Goal: Information Seeking & Learning: Learn about a topic

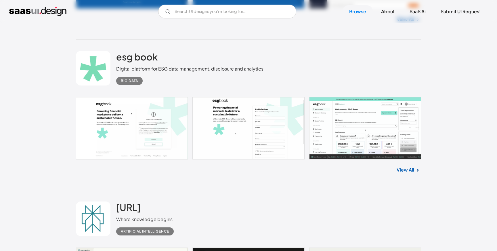
scroll to position [1810, 0]
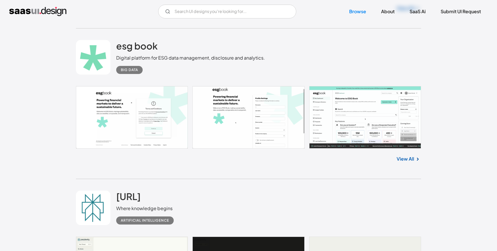
click at [407, 160] on link "View All" at bounding box center [406, 158] width 18 height 7
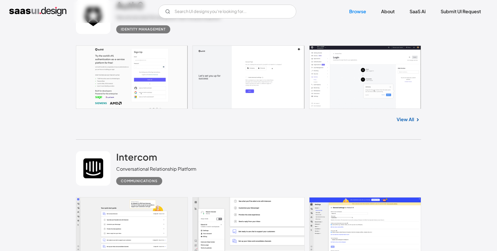
scroll to position [2252, 0]
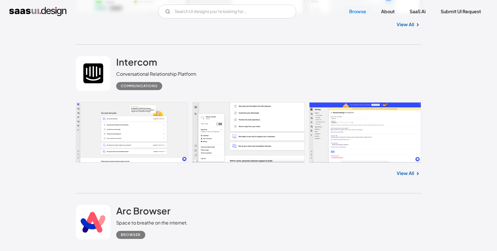
click at [408, 175] on link "View All" at bounding box center [406, 173] width 18 height 7
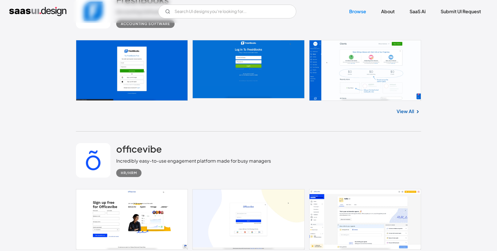
scroll to position [10515, 0]
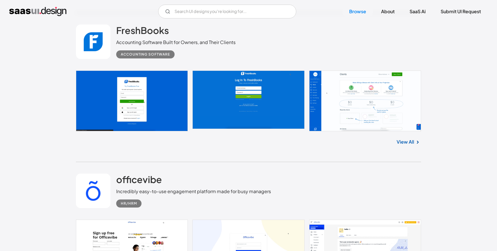
click at [407, 144] on link "View All" at bounding box center [406, 141] width 18 height 7
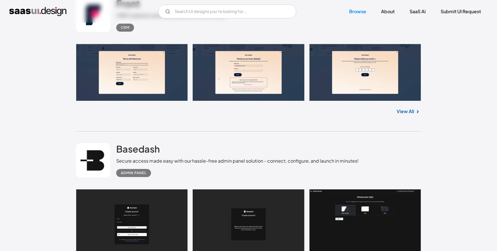
scroll to position [12776, 0]
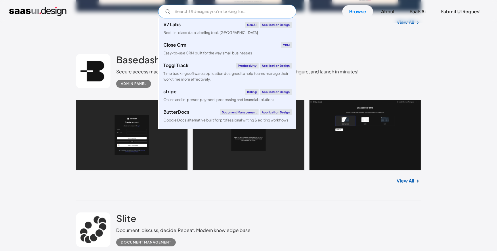
click at [194, 13] on input "Email Form" at bounding box center [227, 12] width 138 height 14
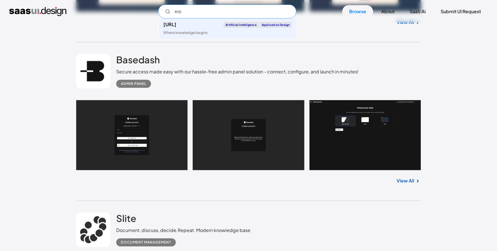
type input "erp"
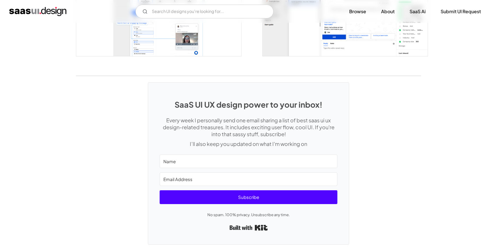
scroll to position [1188, 0]
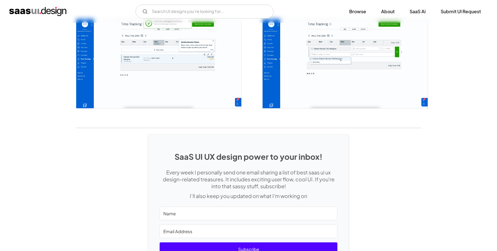
scroll to position [1214, 0]
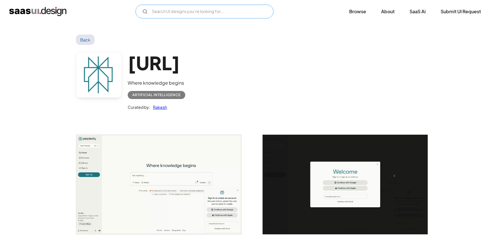
click at [199, 14] on input "Email Form" at bounding box center [204, 12] width 138 height 14
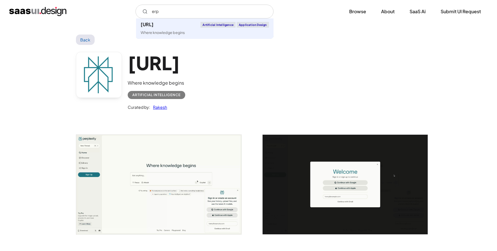
click at [348, 57] on div "Perplexity.ai Where knowledge begins Artificial Intelligence Curated by: Rakesh" at bounding box center [248, 82] width 345 height 75
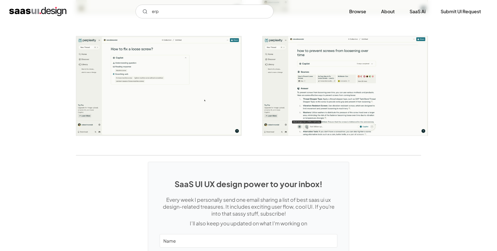
scroll to position [1169, 0]
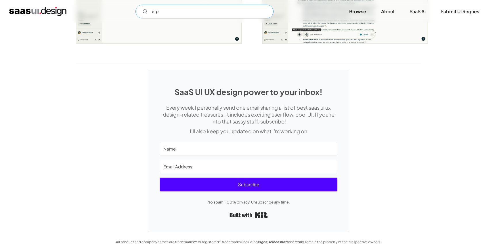
click at [164, 13] on input "erp" at bounding box center [204, 12] width 138 height 14
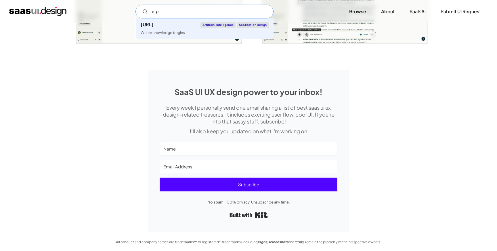
click at [164, 13] on input "erp" at bounding box center [204, 12] width 138 height 14
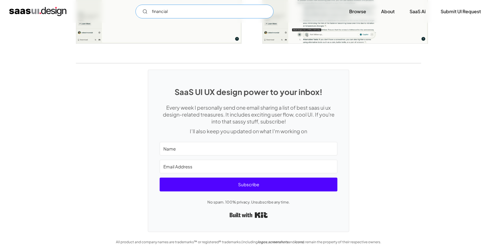
click at [164, 13] on input "financial" at bounding box center [204, 12] width 138 height 14
type input "accounting"
click at [359, 13] on link "Browse" at bounding box center [357, 11] width 31 height 13
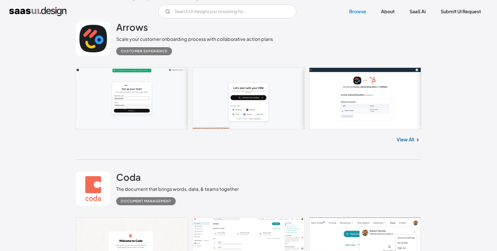
scroll to position [264, 0]
